Goal: Check status: Check status

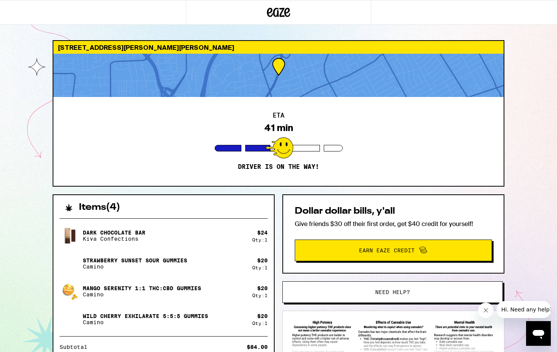
click at [58, 182] on div "ETA 41 min Driver is on the way!" at bounding box center [278, 141] width 450 height 89
click at [117, 148] on div "ETA 26 min Driver is on the way!" at bounding box center [278, 141] width 450 height 89
click at [135, 168] on div "ETA 25 min Driver is on the way!" at bounding box center [278, 141] width 450 height 89
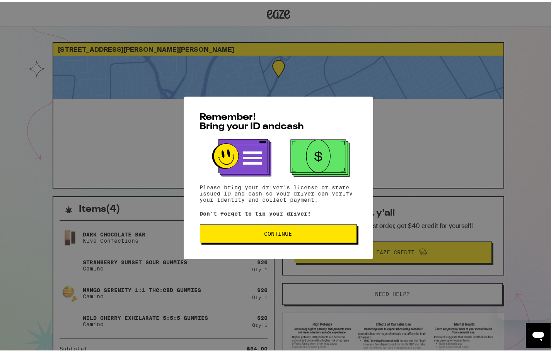
click at [296, 235] on span "Continue" at bounding box center [278, 231] width 144 height 5
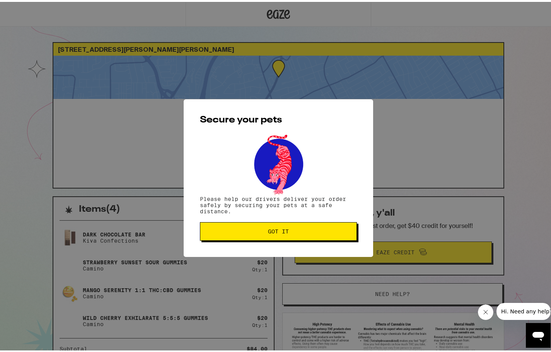
click at [286, 234] on button "Got it" at bounding box center [278, 229] width 157 height 19
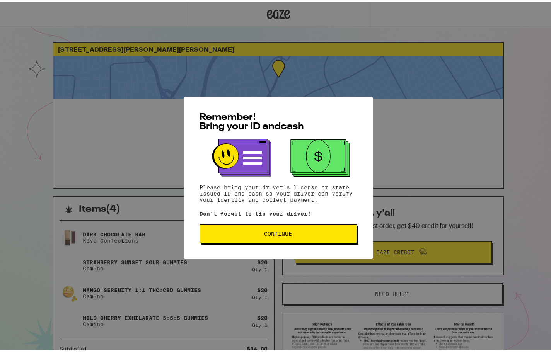
click at [300, 222] on div "Remember! Bring your ID and cash Please bring your driver's license or state is…" at bounding box center [278, 176] width 189 height 163
click at [300, 231] on button "Continue" at bounding box center [278, 232] width 157 height 19
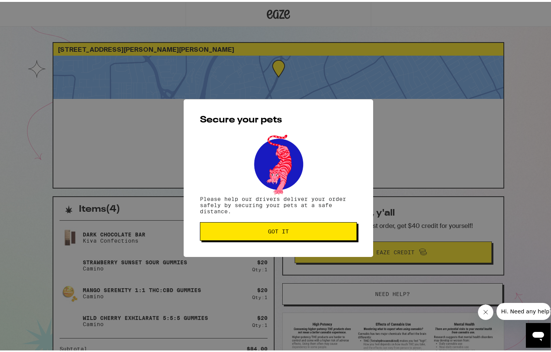
click at [226, 231] on span "Got it" at bounding box center [278, 229] width 144 height 5
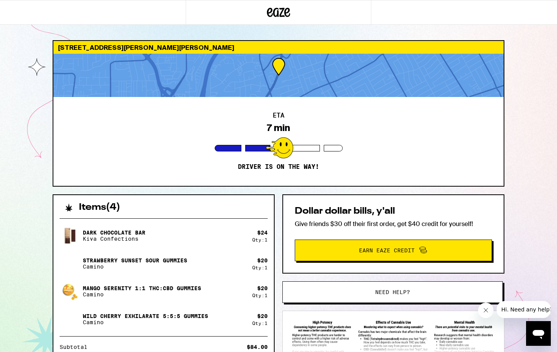
click at [14, 155] on div "2522 S Bascom Ave Campbell 95008 ETA 7 min Driver is on the way! Items ( 4 ) Da…" at bounding box center [278, 223] width 557 height 447
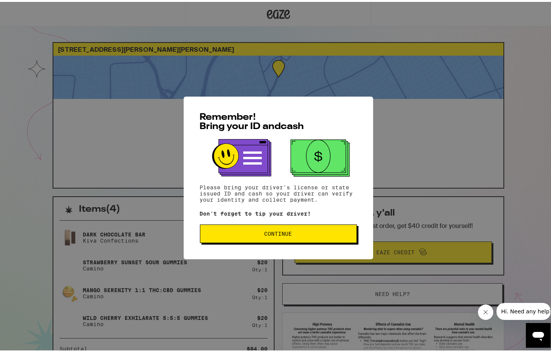
click at [301, 235] on span "Continue" at bounding box center [278, 231] width 144 height 5
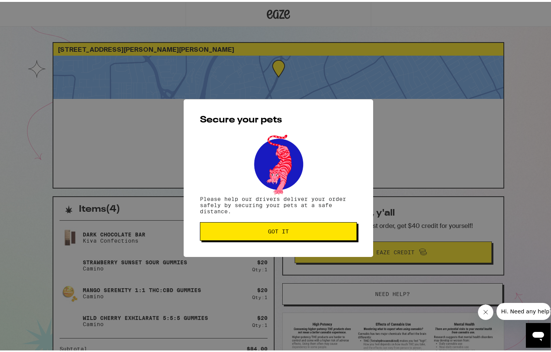
click at [301, 235] on button "Got it" at bounding box center [278, 229] width 157 height 19
